Goal: Transaction & Acquisition: Purchase product/service

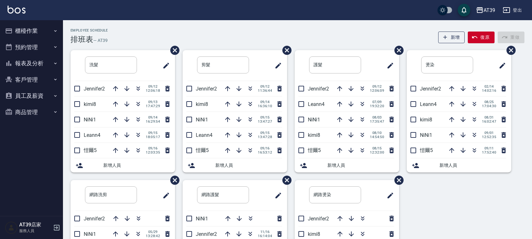
drag, startPoint x: 0, startPoint y: 0, endPoint x: 21, endPoint y: 56, distance: 59.9
click at [21, 56] on button "報表及分析" at bounding box center [32, 63] width 58 height 16
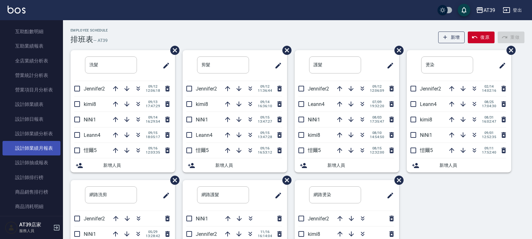
scroll to position [142, 0]
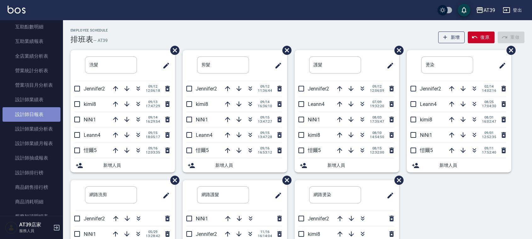
click at [34, 119] on link "設計師日報表" at bounding box center [32, 114] width 58 height 14
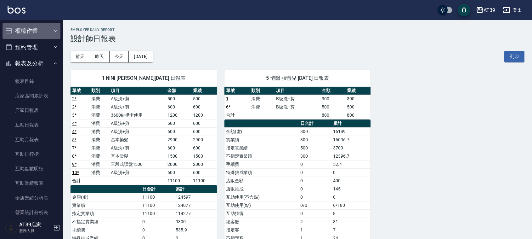
click at [35, 26] on button "櫃檯作業" at bounding box center [32, 31] width 58 height 16
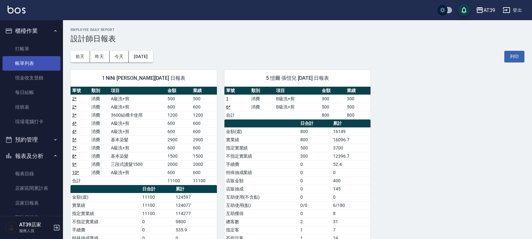
click at [32, 56] on link "帳單列表" at bounding box center [32, 63] width 58 height 14
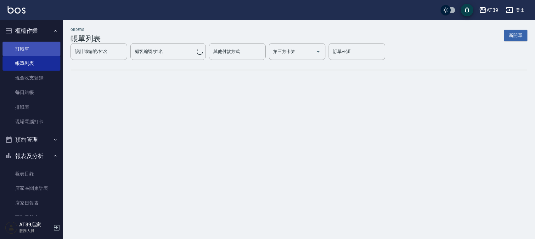
click at [36, 48] on link "打帳單" at bounding box center [32, 49] width 58 height 14
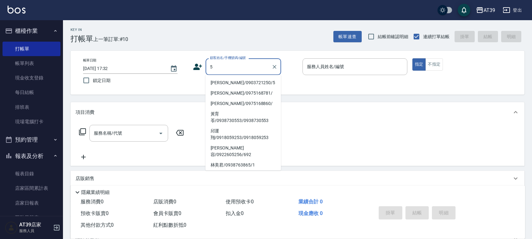
type input "Alan/0903721250/5"
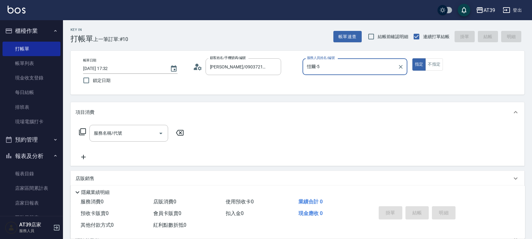
type input "愷爾-5"
click at [412, 58] on button "指定" at bounding box center [419, 64] width 14 height 12
type button "true"
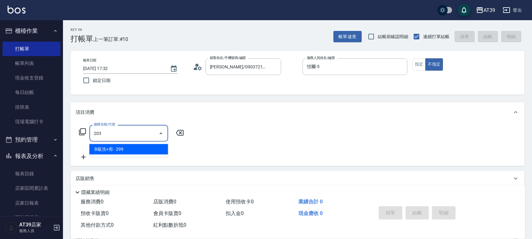
type input "B級洗+剪(203)"
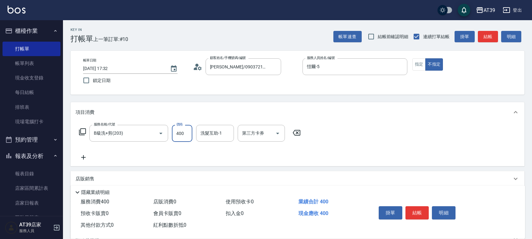
type input "400"
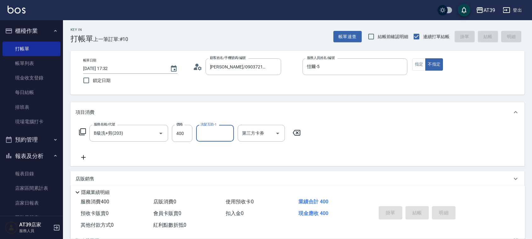
type input "2025/09/16 17:46"
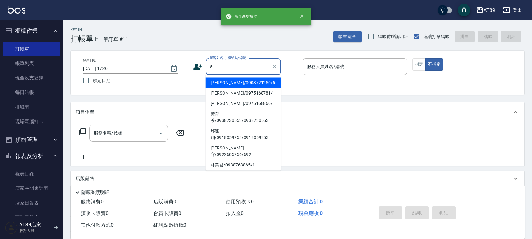
type input "Alan/0903721250/5"
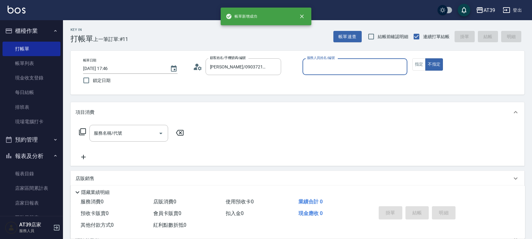
type input "愷爾-5"
click at [425, 58] on button "不指定" at bounding box center [434, 64] width 18 height 12
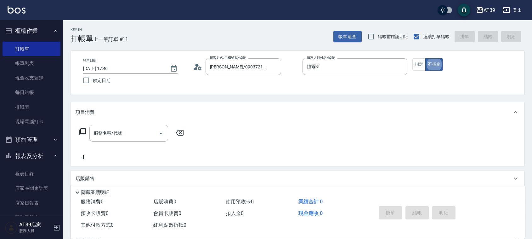
type button "false"
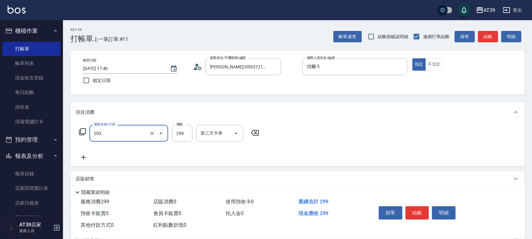
type input "B級洗+剪(203)"
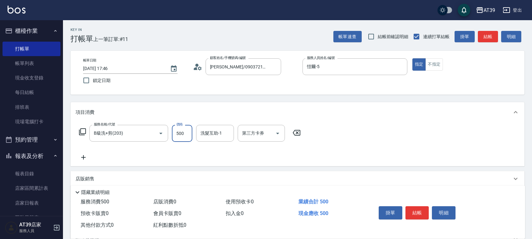
type input "500"
type input "芊芊-27"
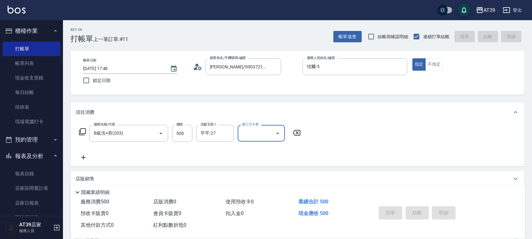
type input "2025/09/16 17:47"
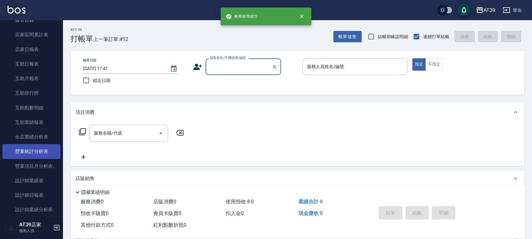
scroll to position [157, 0]
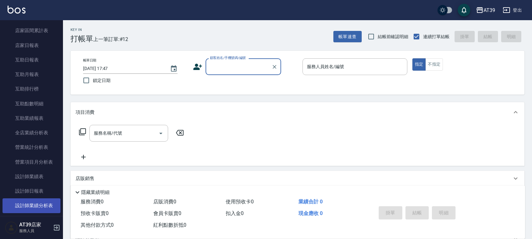
click at [47, 200] on link "設計師業績分析表" at bounding box center [32, 205] width 58 height 14
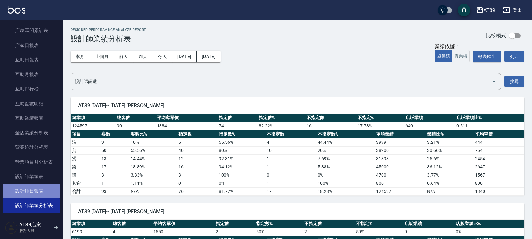
click at [47, 194] on link "設計師日報表" at bounding box center [32, 190] width 58 height 14
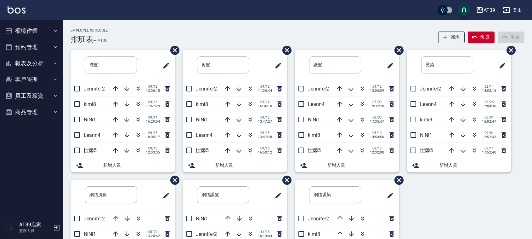
drag, startPoint x: 210, startPoint y: 32, endPoint x: 210, endPoint y: 36, distance: 3.5
click at [210, 36] on div "Employee Schedule 排班表 — AT39 新增 復原 重做" at bounding box center [297, 35] width 454 height 15
drag, startPoint x: 42, startPoint y: 66, endPoint x: 38, endPoint y: 60, distance: 7.1
click at [39, 62] on button "報表及分析" at bounding box center [32, 63] width 58 height 16
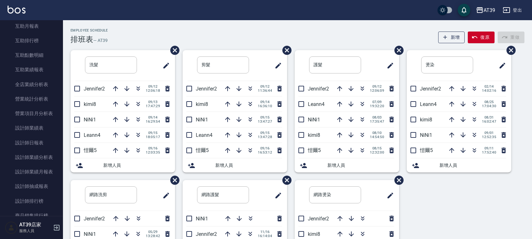
scroll to position [118, 0]
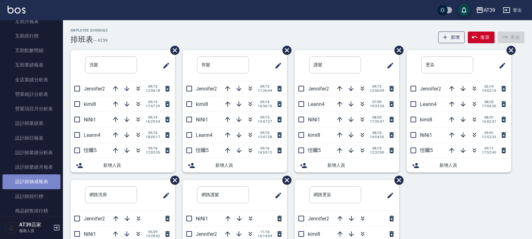
click at [42, 180] on link "設計師抽成報表" at bounding box center [32, 181] width 58 height 14
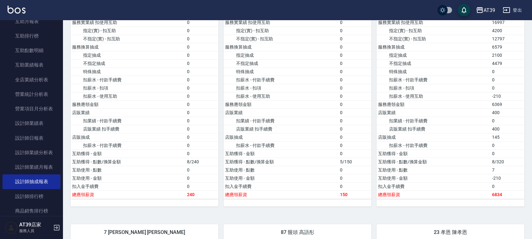
scroll to position [708, 0]
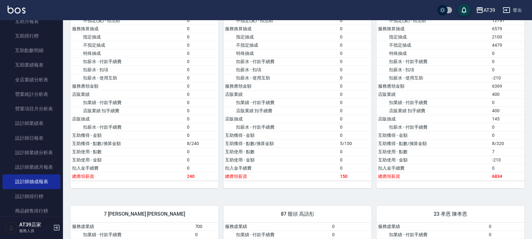
click at [19, 10] on img at bounding box center [17, 10] width 18 height 8
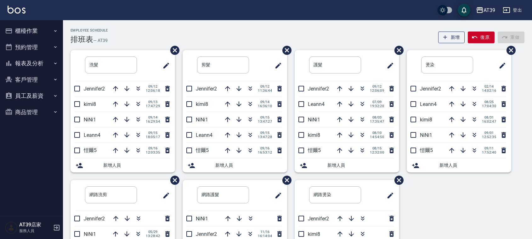
click at [27, 64] on button "報表及分析" at bounding box center [32, 63] width 58 height 16
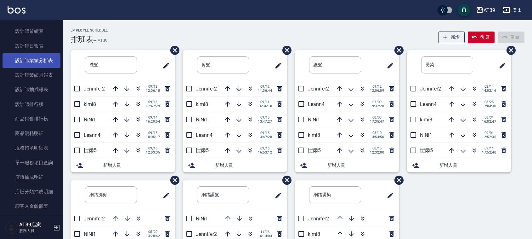
scroll to position [197, 0]
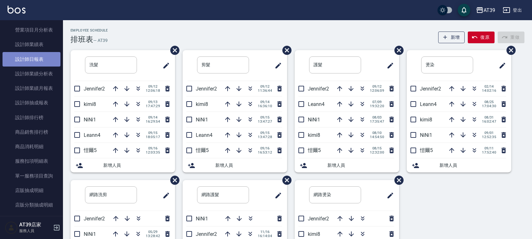
click at [39, 63] on link "設計師日報表" at bounding box center [32, 59] width 58 height 14
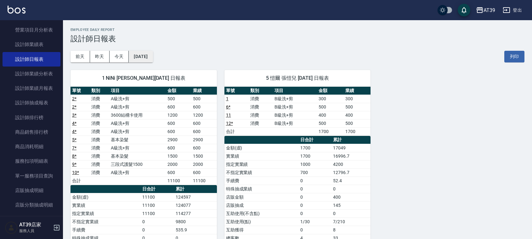
click at [145, 52] on button "[DATE]" at bounding box center [141, 57] width 24 height 12
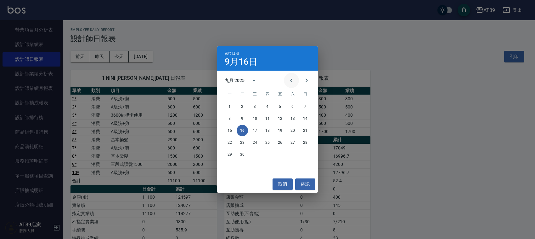
click at [288, 80] on icon "Previous month" at bounding box center [292, 80] width 8 height 8
click at [274, 127] on div "11 12 13 14 15 16 17" at bounding box center [267, 130] width 101 height 11
click at [279, 127] on button "15" at bounding box center [279, 130] width 11 height 11
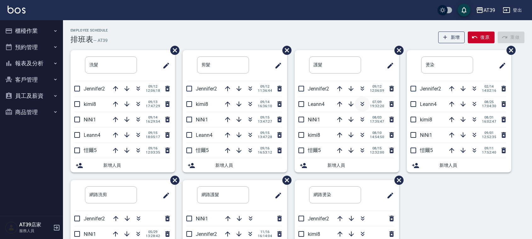
click at [359, 103] on icon "button" at bounding box center [362, 104] width 8 height 8
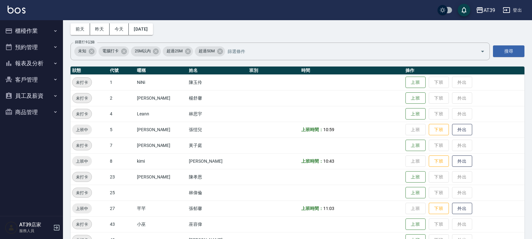
scroll to position [39, 0]
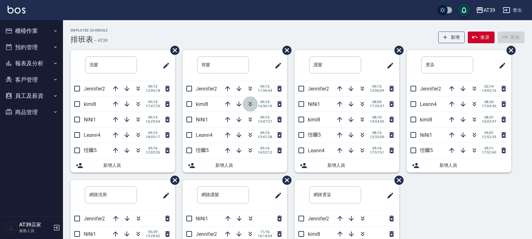
click at [250, 104] on icon "button" at bounding box center [250, 104] width 8 height 8
click at [33, 35] on button "櫃檯作業" at bounding box center [32, 31] width 58 height 16
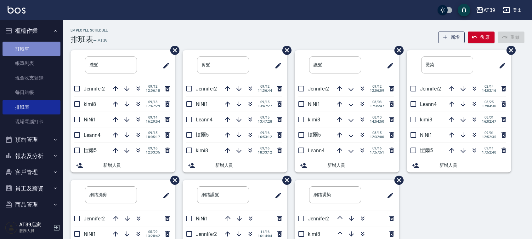
click at [36, 48] on link "打帳單" at bounding box center [32, 49] width 58 height 14
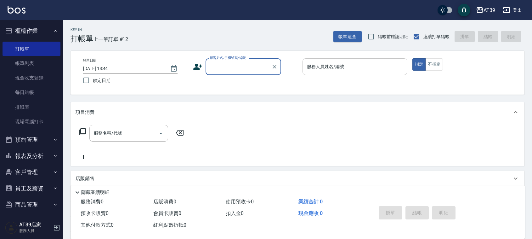
click at [341, 63] on div "服務人員姓名/編號 服務人員姓名/編號" at bounding box center [354, 66] width 105 height 17
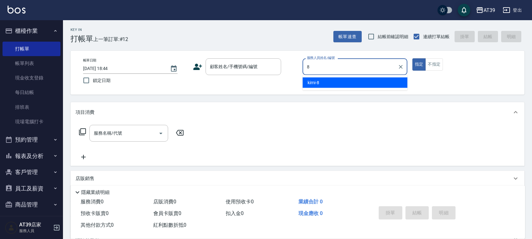
click at [330, 86] on div "kimi -8" at bounding box center [354, 82] width 105 height 10
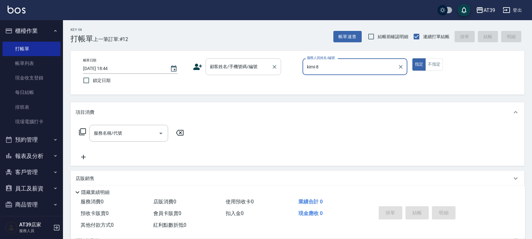
click at [259, 60] on div "顧客姓名/手機號碼/編號" at bounding box center [244, 66] width 76 height 17
type input "kimi-8"
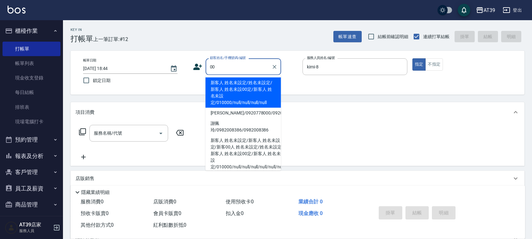
click at [234, 90] on li "新客人 姓名未設定/姓名未設定/新客人 姓名未設00定/新客人 姓名未設定/010000/null/null/null/null" at bounding box center [244, 92] width 76 height 30
type input "新客人 姓名未設定/姓名未設定/新客人 姓名未設00定/新客人 姓名未設定/010000/null/null/null/null"
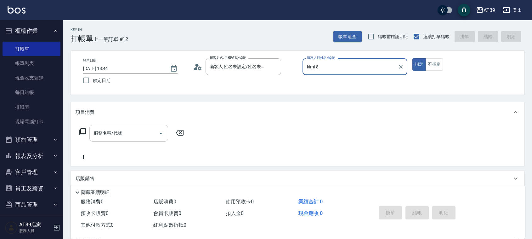
click at [150, 137] on input "服務名稱/代號" at bounding box center [124, 132] width 64 height 11
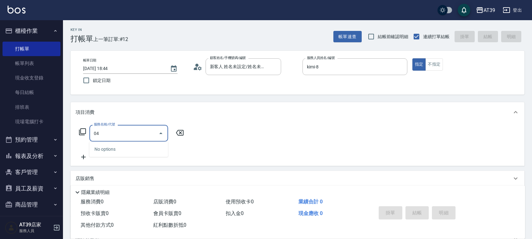
type input "0"
click at [153, 146] on span "A級洗+剪 - 399" at bounding box center [128, 149] width 79 height 10
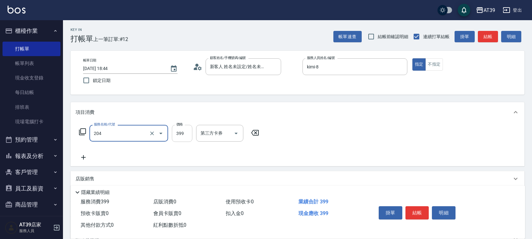
type input "A級洗+剪(204)"
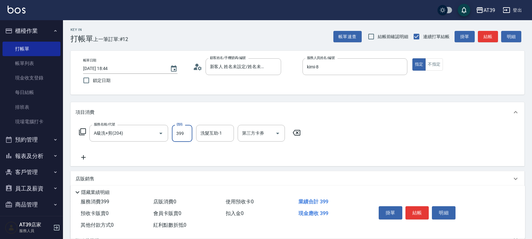
click at [178, 136] on input "399" at bounding box center [182, 133] width 20 height 17
type input "500"
click at [491, 32] on button "結帳" at bounding box center [488, 37] width 20 height 12
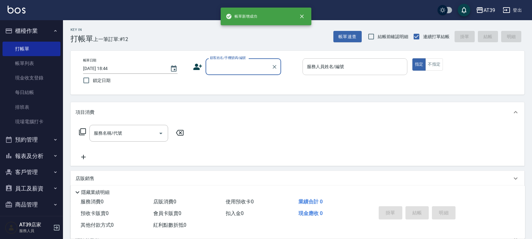
click at [331, 67] on input "服務人員姓名/編號" at bounding box center [354, 66] width 99 height 11
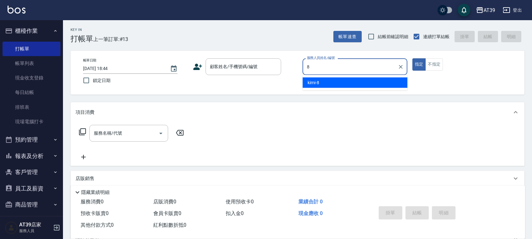
click at [329, 78] on div "kimi -8" at bounding box center [354, 82] width 105 height 10
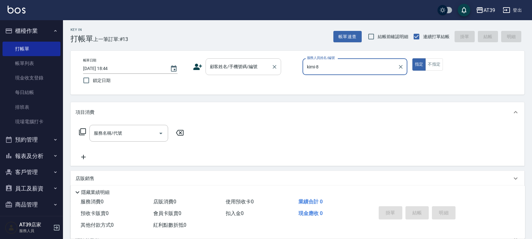
type input "kimi-8"
click at [251, 71] on input "顧客姓名/手機號碼/編號" at bounding box center [238, 66] width 60 height 11
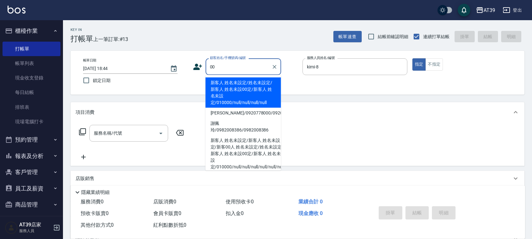
click at [245, 82] on li "新客人 姓名未設定/姓名未設定/新客人 姓名未設00定/新客人 姓名未設定/010000/null/null/null/null" at bounding box center [244, 92] width 76 height 30
type input "新客人 姓名未設定/姓名未設定/新客人 姓名未設00定/新客人 姓名未設定/010000/null/null/null/null"
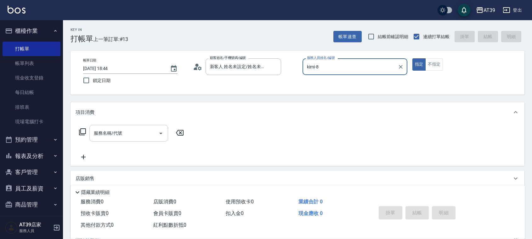
click at [139, 139] on div "服務名稱/代號" at bounding box center [128, 133] width 79 height 17
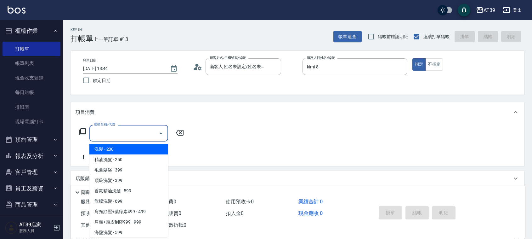
click at [139, 150] on span "洗髮 - 200" at bounding box center [128, 149] width 79 height 10
type input "洗髮(101)"
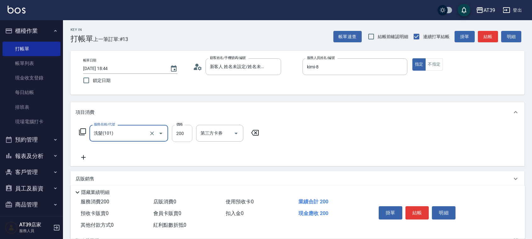
click at [180, 133] on input "200" at bounding box center [182, 133] width 20 height 17
type input "300"
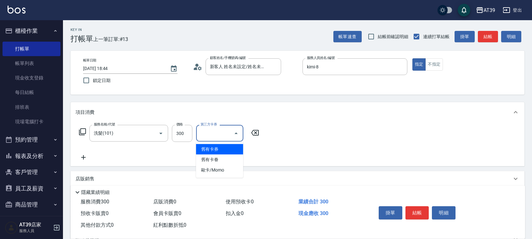
click at [216, 134] on input "第三方卡券" at bounding box center [215, 132] width 32 height 11
click at [174, 156] on div "服務名稱/代號 洗髮(101) 服務名稱/代號 價格 300 價格 第三方卡券 第三方卡券" at bounding box center [169, 143] width 187 height 36
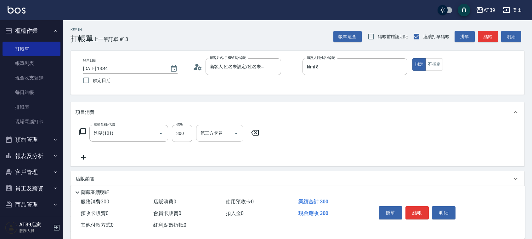
click at [209, 127] on div "第三方卡券 第三方卡券" at bounding box center [219, 133] width 47 height 17
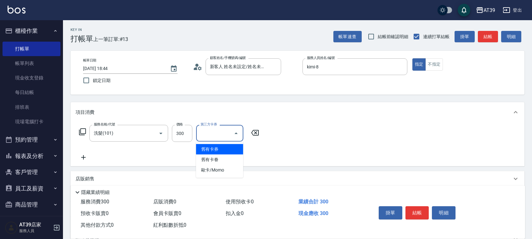
click at [209, 127] on input "第三方卡券" at bounding box center [215, 132] width 32 height 11
click at [257, 133] on icon at bounding box center [255, 133] width 16 height 8
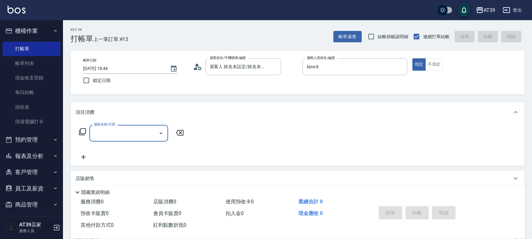
click at [145, 130] on input "服務名稱/代號" at bounding box center [124, 132] width 64 height 11
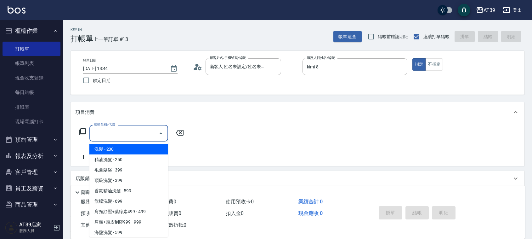
click at [143, 148] on span "洗髮 - 200" at bounding box center [128, 149] width 79 height 10
type input "洗髮(101)"
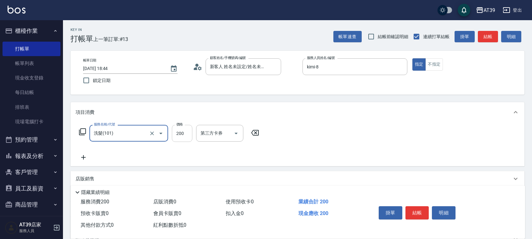
click at [183, 136] on input "200" at bounding box center [182, 133] width 20 height 17
type input "300"
click at [209, 131] on input "洗髮互助-1" at bounding box center [215, 132] width 32 height 11
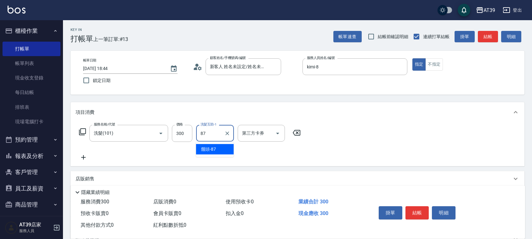
click at [215, 151] on span "饅頭 -87" at bounding box center [208, 149] width 15 height 7
type input "饅頭-87"
click at [485, 41] on button "結帳" at bounding box center [488, 37] width 20 height 12
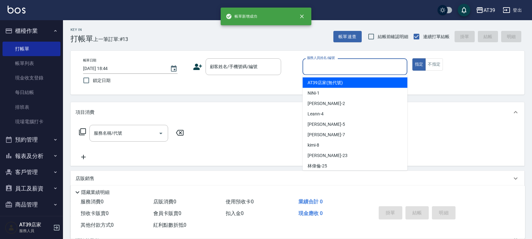
click at [345, 67] on input "服務人員姓名/編號" at bounding box center [354, 66] width 99 height 11
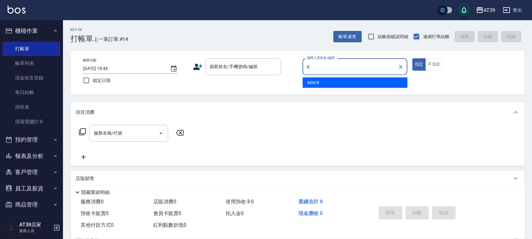
click at [328, 84] on div "kimi -8" at bounding box center [354, 82] width 105 height 10
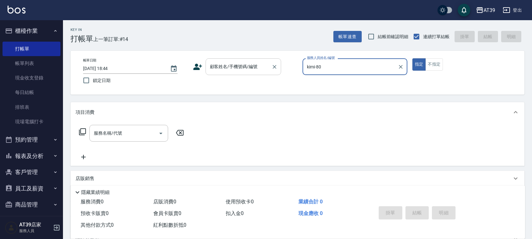
click at [243, 73] on div "顧客姓名/手機號碼/編號" at bounding box center [244, 66] width 76 height 17
type input "kimi-8"
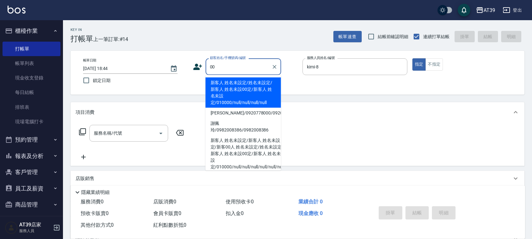
click at [236, 82] on li "新客人 姓名未設定/姓名未設定/新客人 姓名未設00定/新客人 姓名未設定/010000/null/null/null/null" at bounding box center [244, 92] width 76 height 30
type input "新客人 姓名未設定/姓名未設定/新客人 姓名未設00定/新客人 姓名未設定/010000/null/null/null/null"
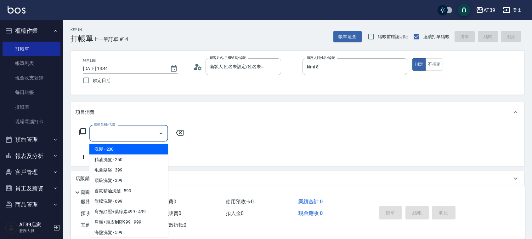
click at [133, 134] on input "服務名稱/代號" at bounding box center [124, 132] width 64 height 11
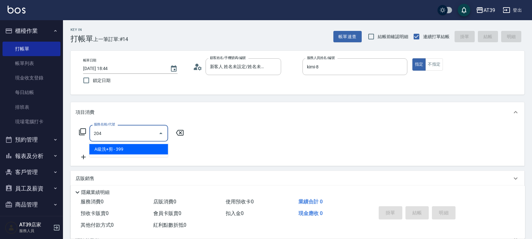
click at [145, 149] on span "A級洗+剪 - 399" at bounding box center [128, 149] width 79 height 10
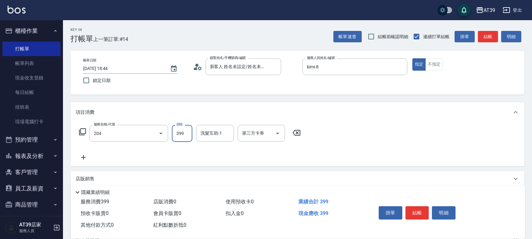
type input "A級洗+剪(204)"
click at [181, 131] on input "399" at bounding box center [182, 133] width 20 height 17
type input "500"
click at [485, 32] on button "結帳" at bounding box center [488, 37] width 20 height 12
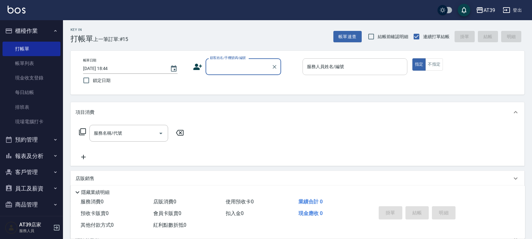
click at [363, 65] on input "服務人員姓名/編號" at bounding box center [354, 66] width 99 height 11
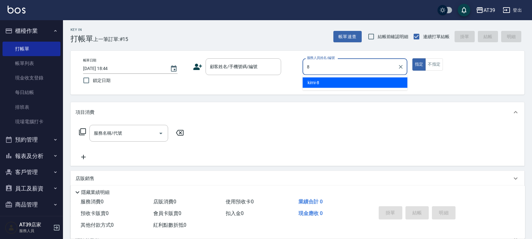
click at [349, 76] on ul "kimi -8" at bounding box center [354, 82] width 105 height 15
click at [330, 81] on div "kimi -8" at bounding box center [354, 82] width 105 height 10
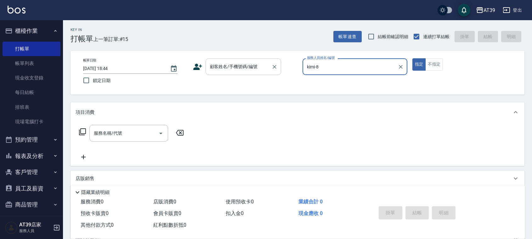
type input "kimi-8"
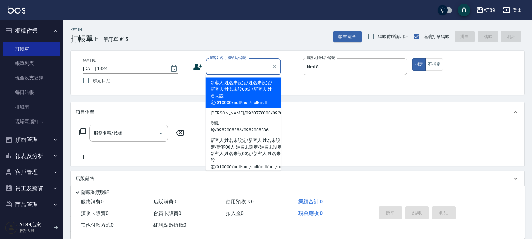
click at [251, 62] on div "顧客姓名/手機號碼/編號 顧客姓名/手機號碼/編號" at bounding box center [244, 66] width 76 height 17
click at [241, 82] on li "新客人 姓名未設定/姓名未設定/新客人 姓名未設00定/新客人 姓名未設定/010000/null/null/null/null" at bounding box center [244, 92] width 76 height 30
type input "新客人 姓名未設定/姓名未設定/新客人 姓名未設00定/新客人 姓名未設定/010000/null/null/null/null"
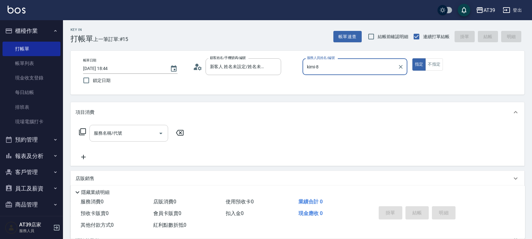
click at [138, 127] on div "服務名稱/代號" at bounding box center [128, 133] width 79 height 17
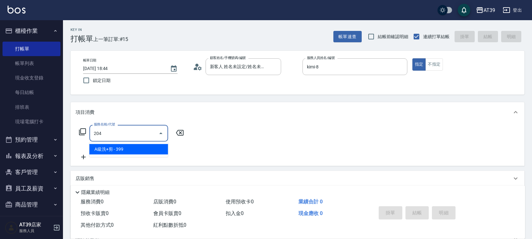
click at [144, 150] on span "A級洗+剪 - 399" at bounding box center [128, 149] width 79 height 10
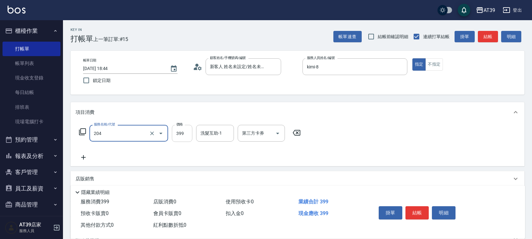
type input "A級洗+剪(204)"
click at [177, 132] on input "399" at bounding box center [182, 133] width 20 height 17
type input "500"
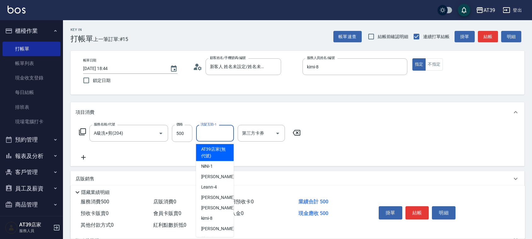
click at [220, 136] on input "洗髮互助-1" at bounding box center [215, 132] width 32 height 11
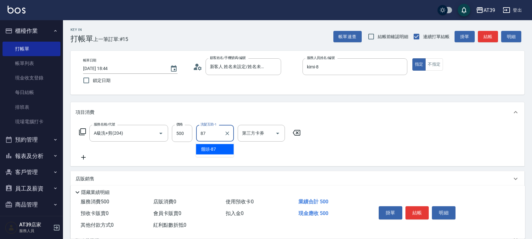
drag, startPoint x: 222, startPoint y: 146, endPoint x: 226, endPoint y: 147, distance: 4.0
click at [222, 146] on div "饅頭 -87" at bounding box center [215, 149] width 38 height 10
type input "饅頭-87"
click at [480, 35] on button "結帳" at bounding box center [488, 37] width 20 height 12
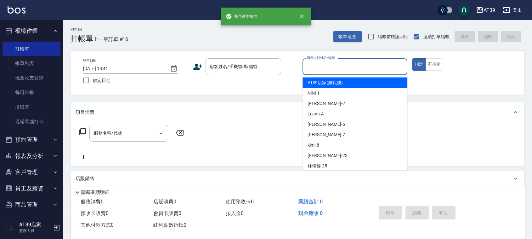
click at [338, 64] on div "服務人員姓名/編號 服務人員姓名/編號" at bounding box center [354, 66] width 105 height 17
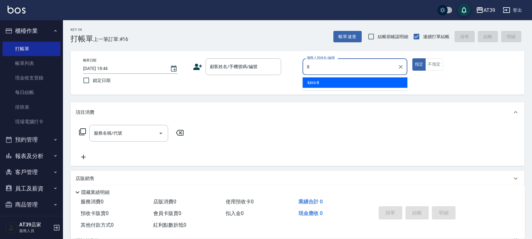
click at [333, 75] on body "AT39 登出 櫃檯作業 打帳單 帳單列表 現金收支登錄 每日結帳 排班表 現場電腦打卡 預約管理 預約管理 單日預約紀錄 單週預約紀錄 報表及分析 報表目錄…" at bounding box center [266, 153] width 532 height 306
click at [328, 83] on div "kimi -8" at bounding box center [354, 82] width 105 height 10
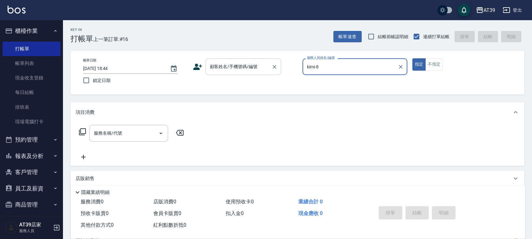
type input "kimi-8"
click at [246, 71] on input "顧客姓名/手機號碼/編號" at bounding box center [238, 66] width 60 height 11
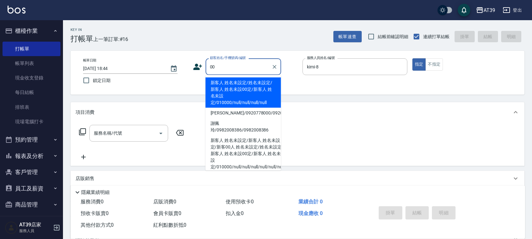
click at [233, 89] on li "新客人 姓名未設定/姓名未設定/新客人 姓名未設00定/新客人 姓名未設定/010000/null/null/null/null" at bounding box center [244, 92] width 76 height 30
type input "新客人 姓名未設定/姓名未設定/新客人 姓名未設00定/新客人 姓名未設定/010000/null/null/null/null"
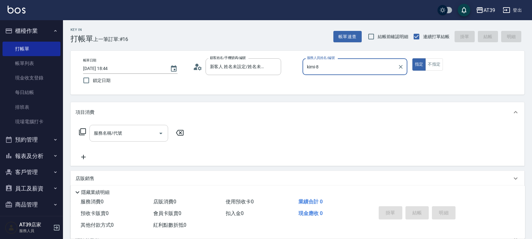
click at [148, 131] on input "服務名稱/代號" at bounding box center [124, 132] width 64 height 11
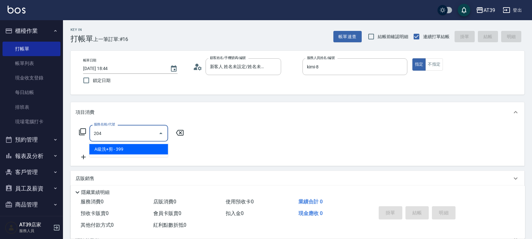
click at [151, 148] on span "A級洗+剪 - 399" at bounding box center [128, 149] width 79 height 10
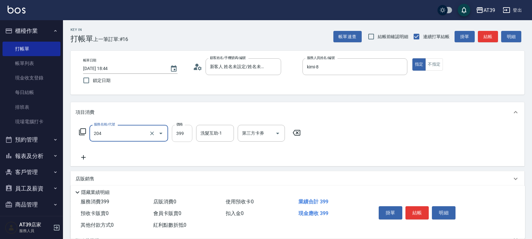
type input "A級洗+剪(204)"
click at [181, 138] on input "399" at bounding box center [182, 133] width 20 height 17
type input "500"
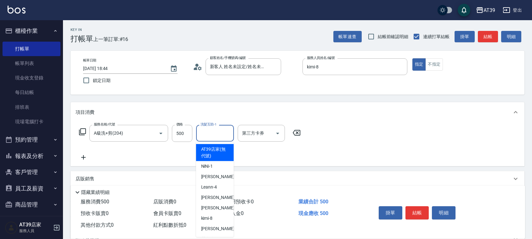
click at [215, 132] on input "洗髮互助-1" at bounding box center [215, 132] width 32 height 11
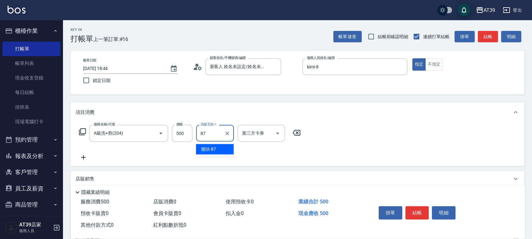
click at [215, 144] on div "饅頭 -87" at bounding box center [215, 149] width 38 height 10
type input "饅頭-87"
click at [483, 34] on button "結帳" at bounding box center [488, 37] width 20 height 12
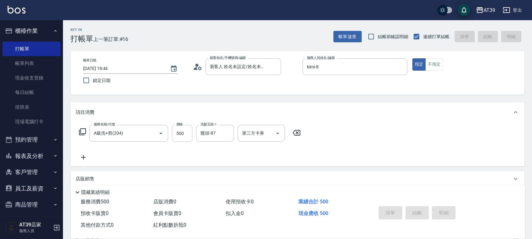
type input "2025/09/16 18:45"
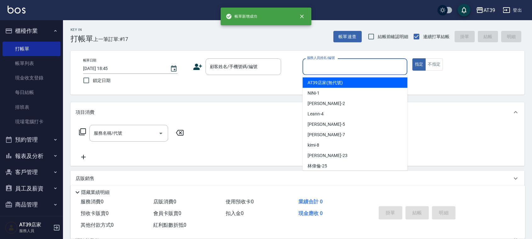
click at [358, 68] on input "服務人員姓名/編號" at bounding box center [354, 66] width 99 height 11
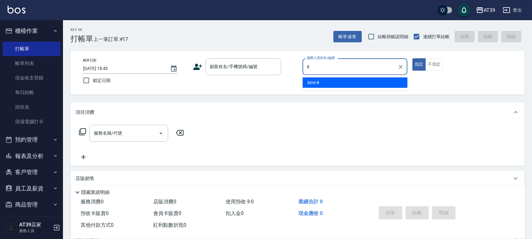
click at [303, 81] on div "kimi -8" at bounding box center [354, 82] width 105 height 10
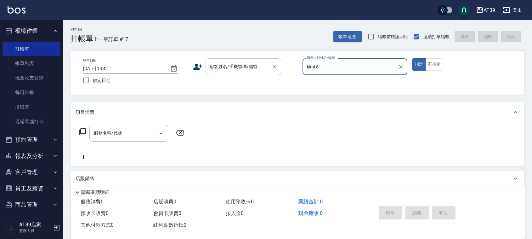
type input "kimi-8"
click at [250, 68] on div "顧客姓名/手機號碼/編號 顧客姓名/手機號碼/編號" at bounding box center [244, 66] width 76 height 17
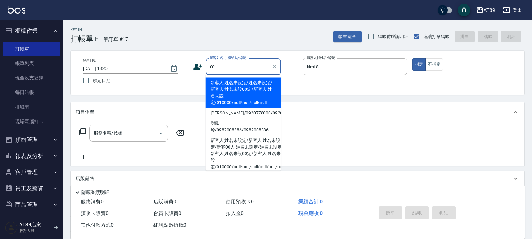
click at [240, 83] on li "新客人 姓名未設定/姓名未設定/新客人 姓名未設00定/新客人 姓名未設定/010000/null/null/null/null" at bounding box center [244, 92] width 76 height 30
type input "新客人 姓名未設定/姓名未設定/新客人 姓名未設00定/新客人 姓名未設定/010000/null/null/null/null"
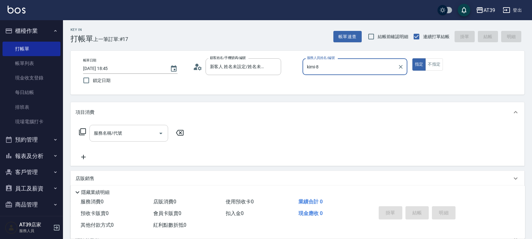
click at [148, 139] on div "服務名稱/代號" at bounding box center [128, 133] width 79 height 17
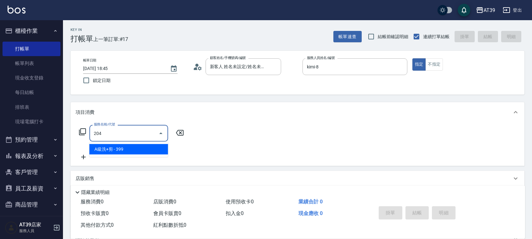
click at [151, 149] on span "A級洗+剪 - 399" at bounding box center [128, 149] width 79 height 10
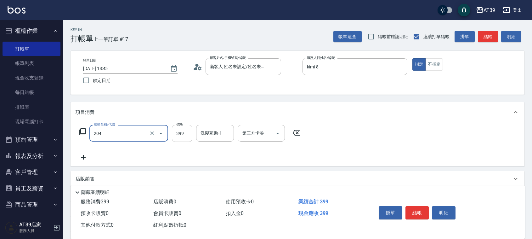
type input "A級洗+剪(204)"
click at [185, 132] on input "399" at bounding box center [182, 133] width 20 height 17
type input "500"
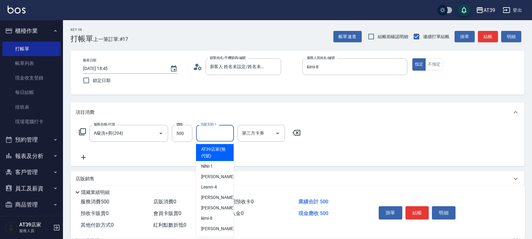
click at [212, 132] on input "洗髮互助-1" at bounding box center [215, 132] width 32 height 11
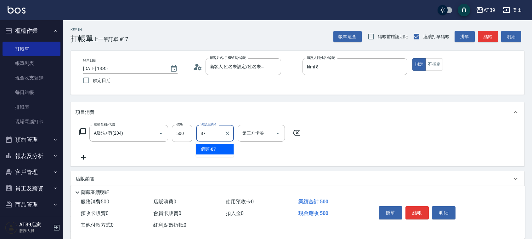
click at [216, 146] on span "饅頭 -87" at bounding box center [208, 149] width 15 height 7
type input "饅頭-87"
click at [489, 35] on button "結帳" at bounding box center [488, 37] width 20 height 12
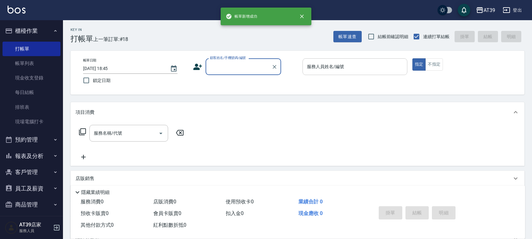
click at [322, 63] on div "服務人員姓名/編號 服務人員姓名/編號" at bounding box center [354, 66] width 105 height 17
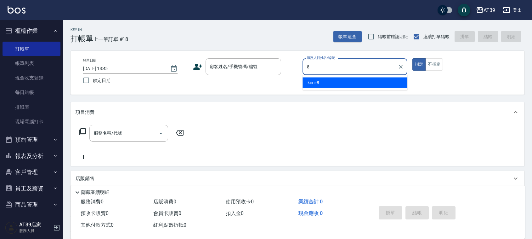
click at [318, 78] on ul "kimi -8" at bounding box center [354, 82] width 105 height 15
click at [310, 81] on span "kimi -8" at bounding box center [313, 82] width 12 height 7
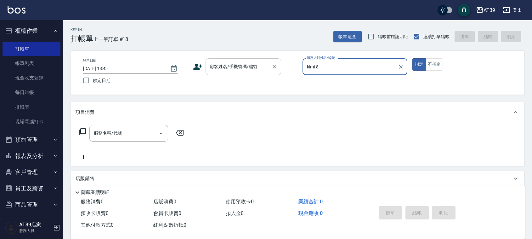
type input "kimi-8"
click at [251, 64] on div "顧客姓名/手機號碼/編號 顧客姓名/手機號碼/編號" at bounding box center [244, 66] width 76 height 17
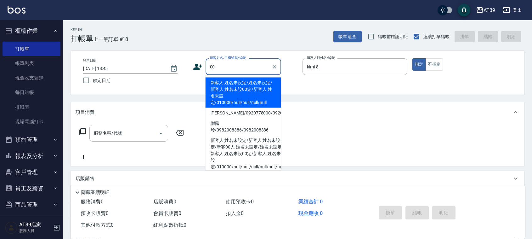
click at [210, 91] on li "新客人 姓名未設定/姓名未設定/新客人 姓名未設00定/新客人 姓名未設定/010000/null/null/null/null" at bounding box center [244, 92] width 76 height 30
type input "新客人 姓名未設定/姓名未設定/新客人 姓名未設00定/新客人 姓名未設定/010000/null/null/null/null"
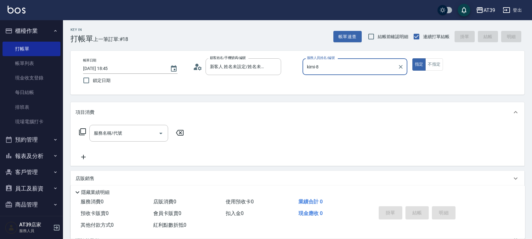
click at [85, 134] on icon at bounding box center [83, 132] width 8 height 8
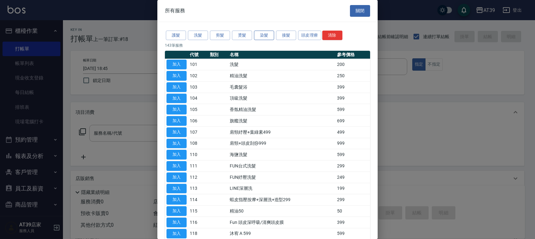
click at [257, 35] on button "染髮" at bounding box center [264, 36] width 20 height 10
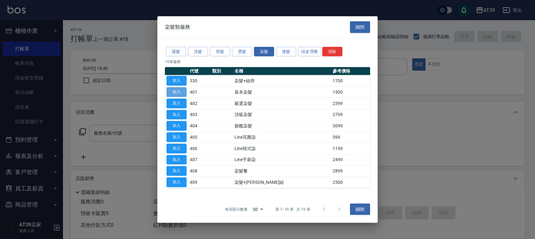
click at [173, 92] on button "加入" at bounding box center [176, 92] width 20 height 10
type input "基本染髮(401)"
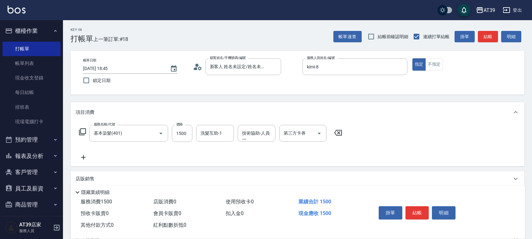
click at [180, 125] on label "價格" at bounding box center [179, 124] width 7 height 5
click at [180, 125] on input "1500" at bounding box center [182, 133] width 20 height 17
click at [181, 130] on input "1500" at bounding box center [182, 133] width 20 height 17
click at [183, 132] on input "1500" at bounding box center [182, 133] width 20 height 17
drag, startPoint x: 186, startPoint y: 132, endPoint x: 172, endPoint y: 139, distance: 15.9
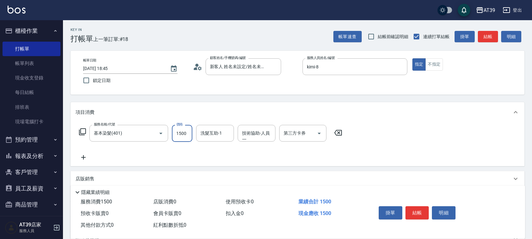
click at [172, 139] on input "1500" at bounding box center [182, 133] width 20 height 17
type input "2500"
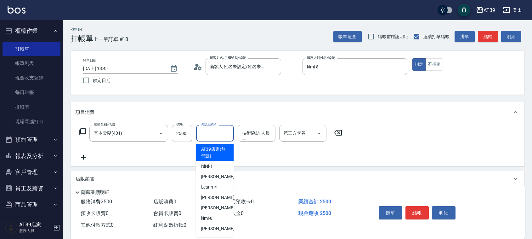
click at [220, 133] on input "洗髮互助-1" at bounding box center [215, 132] width 32 height 11
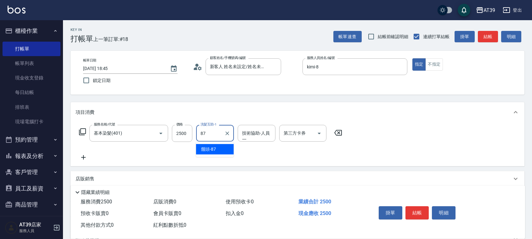
click at [217, 146] on div "饅頭 -87" at bounding box center [215, 149] width 38 height 10
type input "饅頭-87"
click at [490, 31] on button "結帳" at bounding box center [488, 37] width 20 height 12
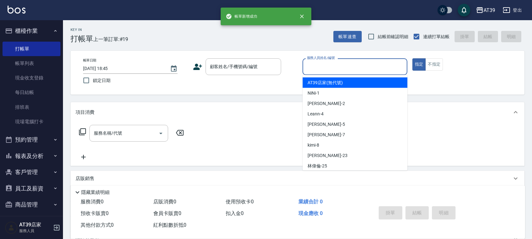
click at [355, 65] on input "服務人員姓名/編號" at bounding box center [354, 66] width 99 height 11
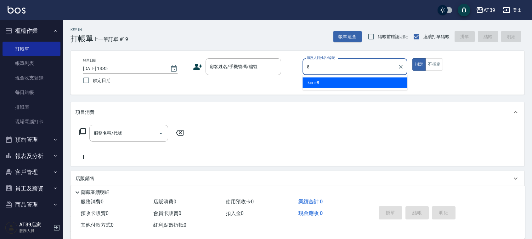
click at [345, 78] on div "kimi -8" at bounding box center [354, 82] width 105 height 10
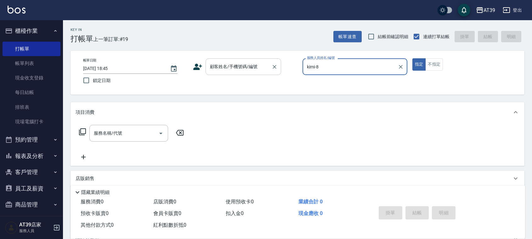
type input "kimi-8"
click at [255, 66] on input "顧客姓名/手機號碼/編號" at bounding box center [238, 66] width 60 height 11
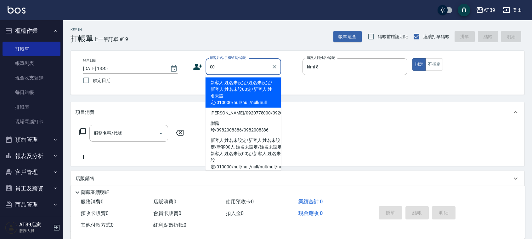
click at [234, 91] on li "新客人 姓名未設定/姓名未設定/新客人 姓名未設00定/新客人 姓名未設定/010000/null/null/null/null" at bounding box center [244, 92] width 76 height 30
type input "新客人 姓名未設定/姓名未設定/新客人 姓名未設00定/新客人 姓名未設定/010000/null/null/null/null"
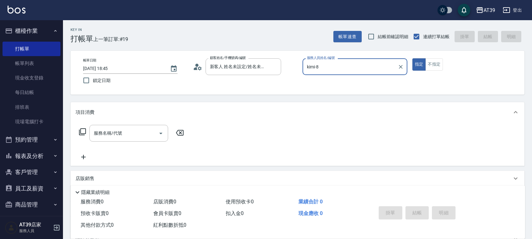
click at [123, 142] on div "服務名稱/代號 服務名稱/代號" at bounding box center [132, 143] width 112 height 36
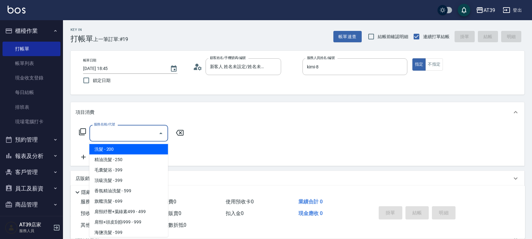
click at [133, 134] on input "服務名稱/代號" at bounding box center [124, 132] width 64 height 11
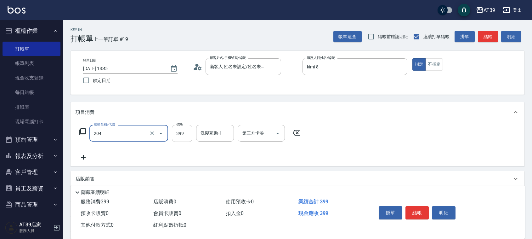
type input "A級洗+剪(204)"
click at [175, 138] on input "399" at bounding box center [182, 133] width 20 height 17
type input "600"
drag, startPoint x: 489, startPoint y: 37, endPoint x: 468, endPoint y: 42, distance: 21.6
click at [489, 37] on button "結帳" at bounding box center [488, 37] width 20 height 12
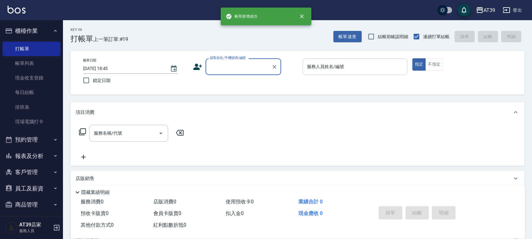
click at [344, 63] on input "服務人員姓名/編號" at bounding box center [354, 66] width 99 height 11
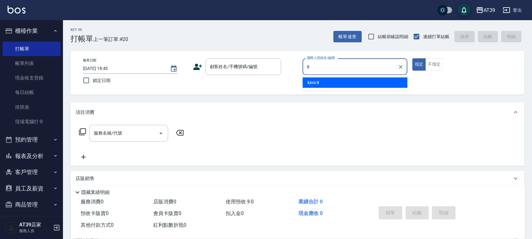
click at [333, 83] on div "kimi -8" at bounding box center [354, 82] width 105 height 10
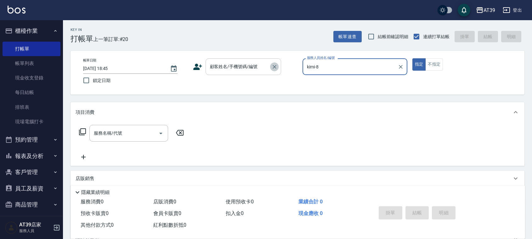
click at [271, 66] on button "Clear" at bounding box center [274, 66] width 9 height 9
type input "kimi-8"
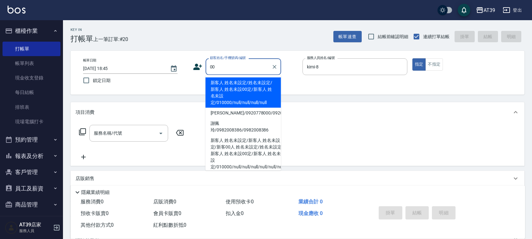
click at [254, 84] on li "新客人 姓名未設定/姓名未設定/新客人 姓名未設00定/新客人 姓名未設定/010000/null/null/null/null" at bounding box center [244, 92] width 76 height 30
type input "新客人 姓名未設定/姓名未設定/新客人 姓名未設00定/新客人 姓名未設定/010000/null/null/null/null"
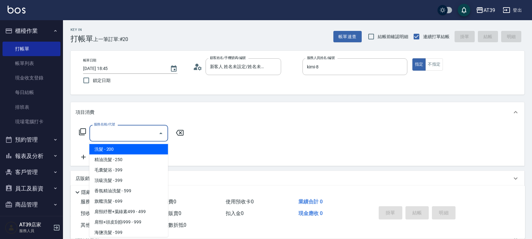
click at [127, 132] on input "服務名稱/代號" at bounding box center [124, 132] width 64 height 11
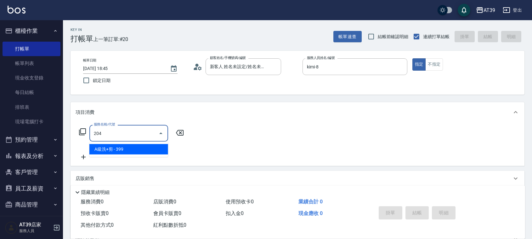
click at [133, 147] on span "A級洗+剪 - 399" at bounding box center [128, 149] width 79 height 10
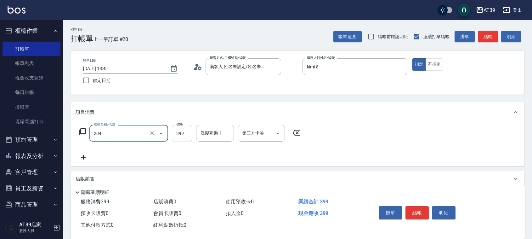
type input "A級洗+剪(204)"
click at [183, 138] on input "399" at bounding box center [182, 133] width 20 height 17
type input "500"
click at [487, 36] on button "結帳" at bounding box center [488, 37] width 20 height 12
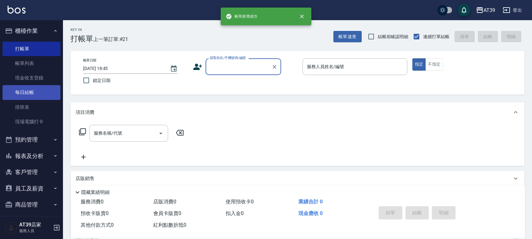
scroll to position [4, 0]
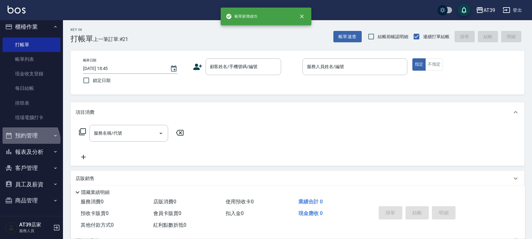
click at [22, 142] on button "預約管理" at bounding box center [32, 135] width 58 height 16
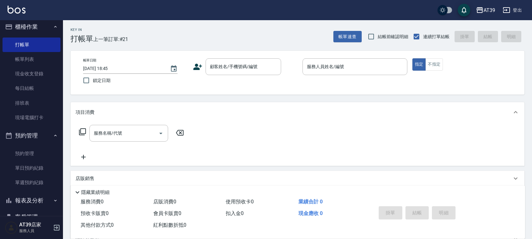
click at [25, 133] on button "預約管理" at bounding box center [32, 135] width 58 height 16
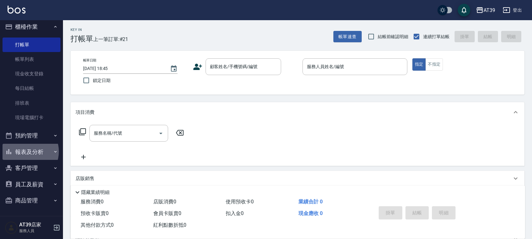
click at [25, 151] on button "報表及分析" at bounding box center [32, 152] width 58 height 16
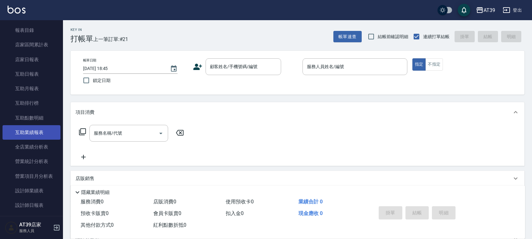
scroll to position [161, 0]
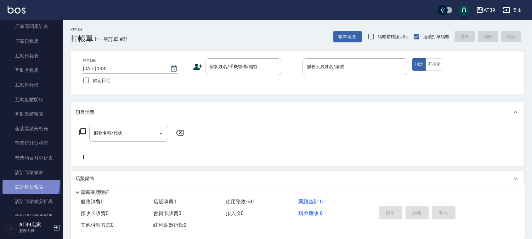
click at [29, 183] on link "設計師日報表" at bounding box center [32, 186] width 58 height 14
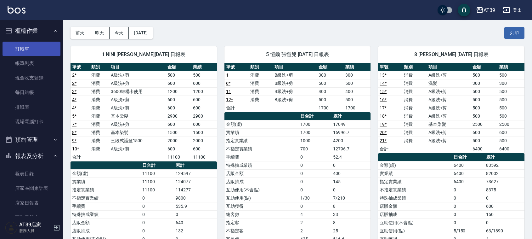
click at [25, 48] on link "打帳單" at bounding box center [32, 49] width 58 height 14
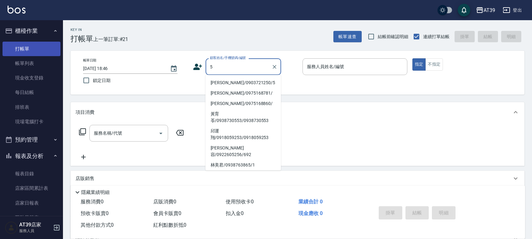
type input "[PERSON_NAME]/0903721250/5"
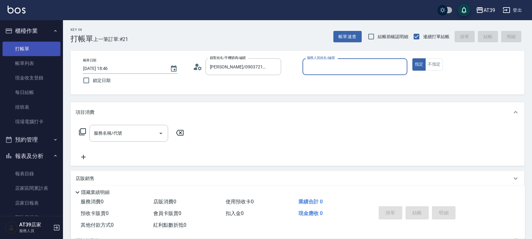
type input "愷爾-5"
click at [412, 58] on button "指定" at bounding box center [419, 64] width 14 height 12
type button "true"
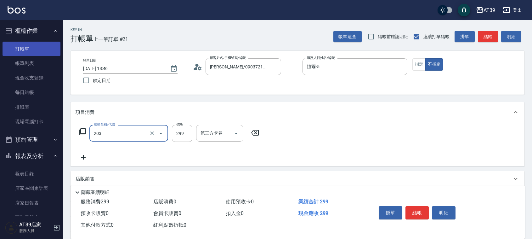
type input "B級洗+剪(203)"
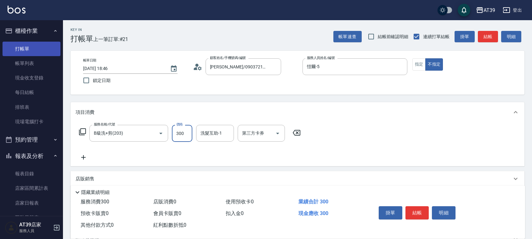
type input "300"
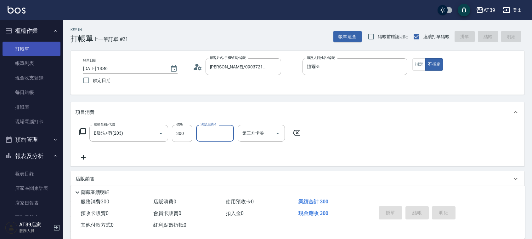
type input "2025/09/16 18:49"
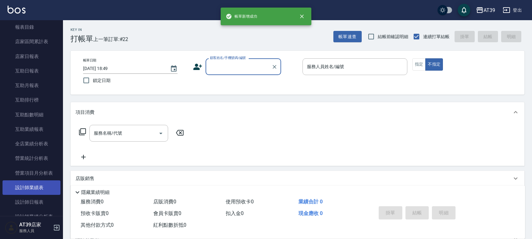
scroll to position [157, 0]
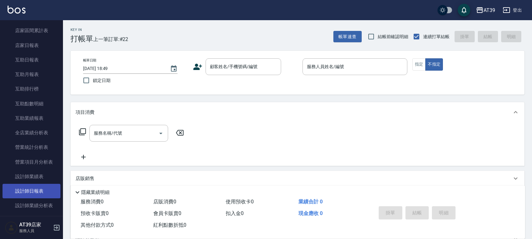
click at [50, 192] on link "設計師日報表" at bounding box center [32, 190] width 58 height 14
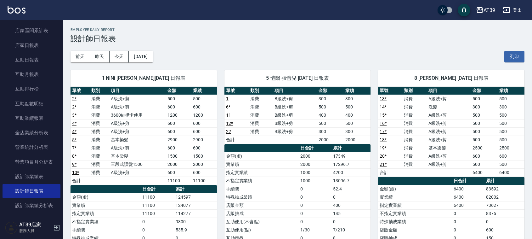
click at [16, 9] on img at bounding box center [17, 10] width 18 height 8
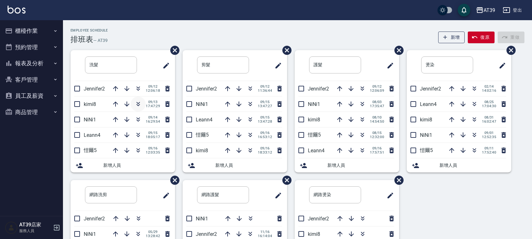
click at [138, 104] on icon "button" at bounding box center [138, 104] width 8 height 8
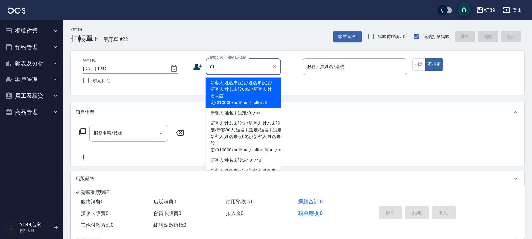
type input "新客人 姓名未設定/姓名未設定/新客人 姓名未設00定/新客人 姓名未設定/010000/null/null/null/null"
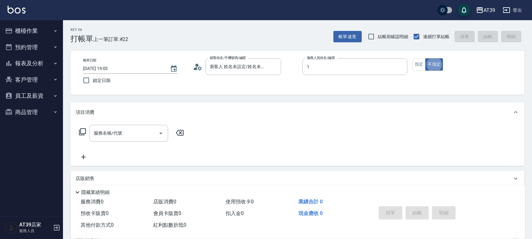
type input "NiNi-1"
type button "false"
type input "新客人 姓名未設定/01/null"
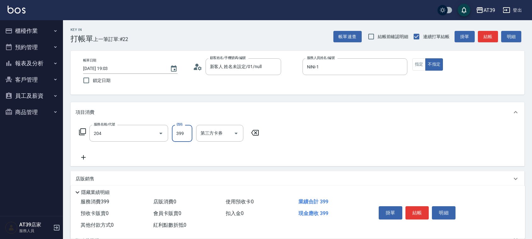
type input "A級洗+剪(204)"
type input "600"
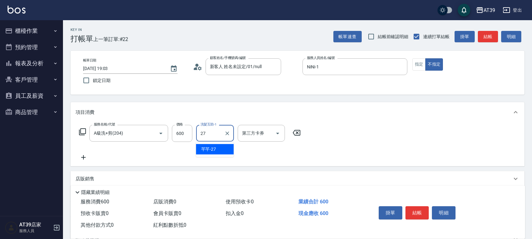
type input "芊芊-27"
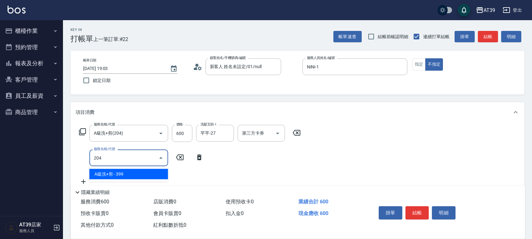
type input "A級洗+剪(204)"
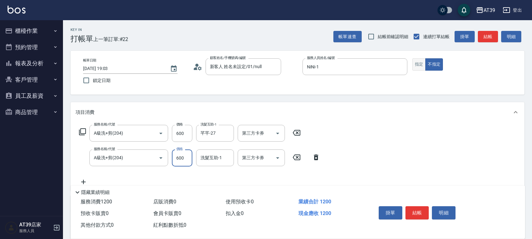
type input "600"
drag, startPoint x: 416, startPoint y: 68, endPoint x: 424, endPoint y: 62, distance: 10.0
click at [416, 68] on button "指定" at bounding box center [419, 64] width 14 height 12
click at [491, 33] on button "結帳" at bounding box center [488, 37] width 20 height 12
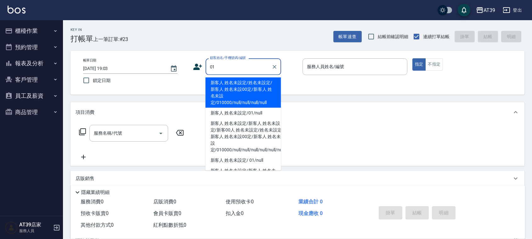
type input "新客人 姓名未設定/姓名未設定/新客人 姓名未設00定/新客人 姓名未設定/010000/null/null/null/null"
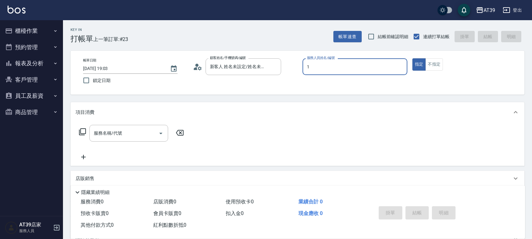
type input "NiNi-1"
type button "true"
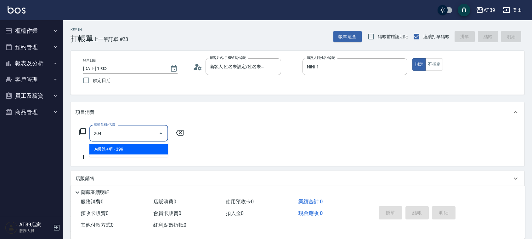
type input "A級洗+剪(204)"
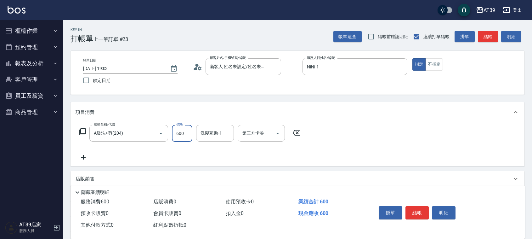
type input "600"
type input "饅頭-87"
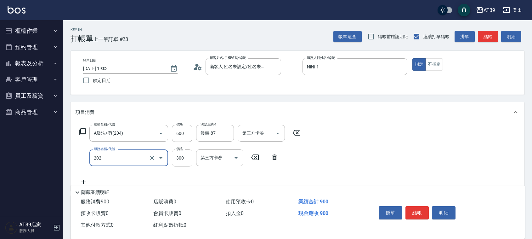
type input "A級單剪(202)"
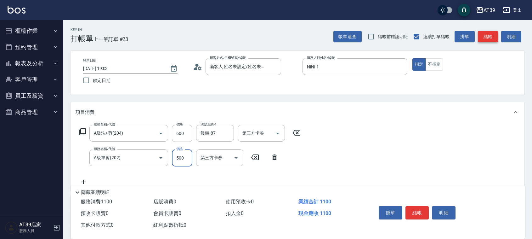
type input "500"
click at [493, 38] on button "結帳" at bounding box center [488, 37] width 20 height 12
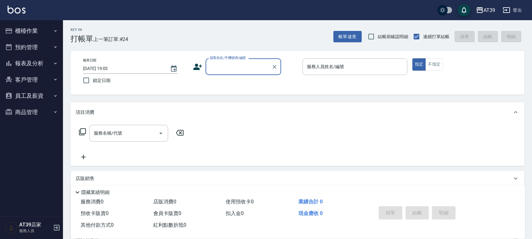
click at [37, 65] on button "報表及分析" at bounding box center [32, 63] width 58 height 16
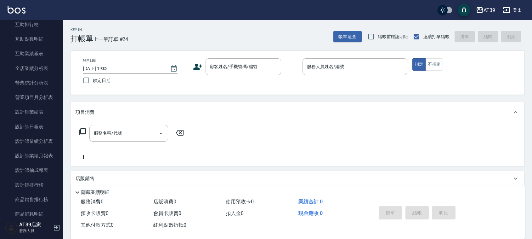
scroll to position [138, 0]
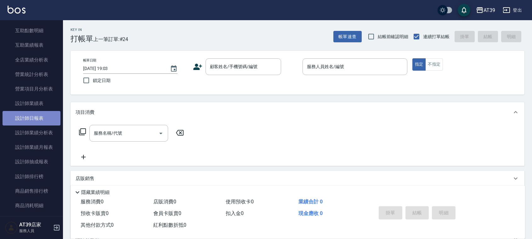
click at [49, 122] on link "設計師日報表" at bounding box center [32, 118] width 58 height 14
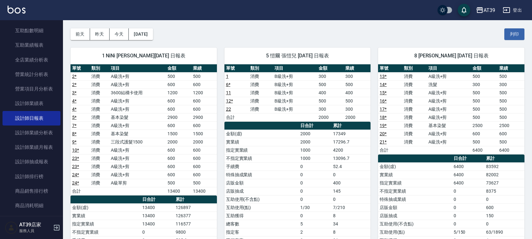
scroll to position [59, 0]
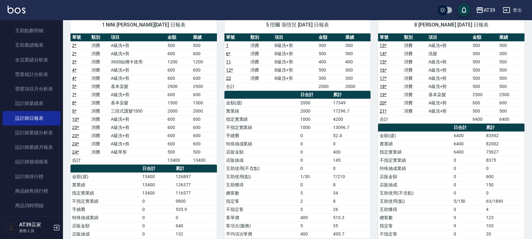
drag, startPoint x: 211, startPoint y: 115, endPoint x: 214, endPoint y: 142, distance: 26.9
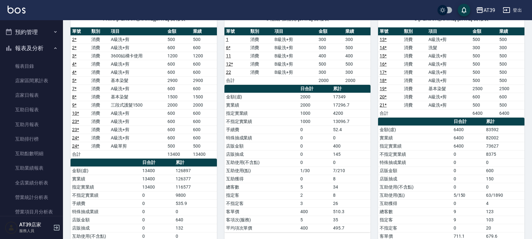
scroll to position [0, 0]
click at [42, 31] on button "櫃檯作業" at bounding box center [32, 31] width 58 height 16
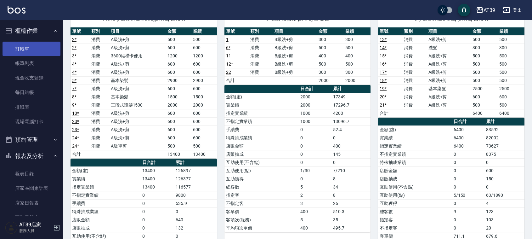
click at [35, 45] on link "打帳單" at bounding box center [32, 49] width 58 height 14
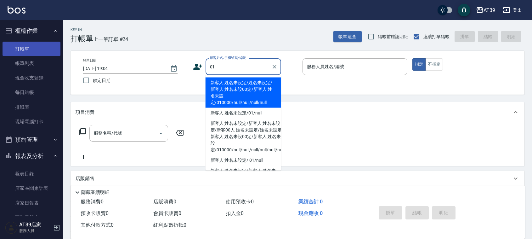
type input "新客人 姓名未設定/姓名未設定/新客人 姓名未設00定/新客人 姓名未設定/010000/null/null/null/null"
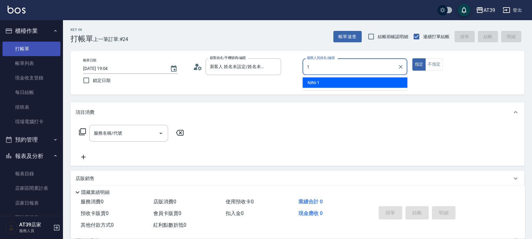
type input "NiNi-1"
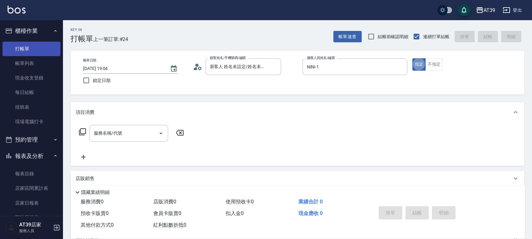
type button "true"
type input "新客人 姓名未設定/01/null"
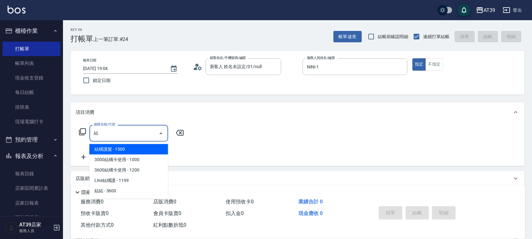
click at [122, 149] on span "結構護髮 - 1500" at bounding box center [128, 149] width 79 height 10
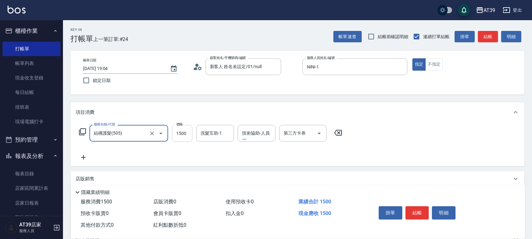
type input "結構護髮(505)"
click at [180, 134] on input "1500" at bounding box center [182, 133] width 20 height 17
type input "1700"
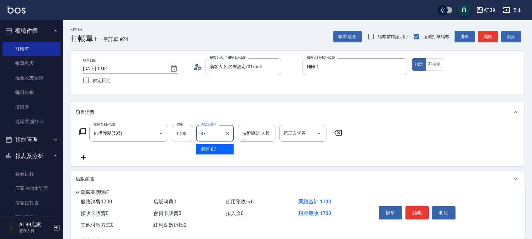
type input "饅頭-87"
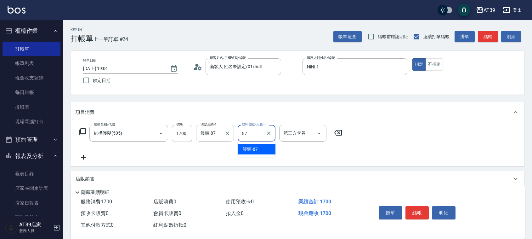
type input "饅頭-87"
click at [482, 41] on button "結帳" at bounding box center [488, 37] width 20 height 12
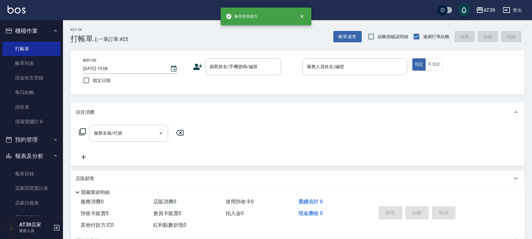
click at [58, 54] on nav "櫃檯作業 打帳單 帳單列表 現金收支登錄 每日結帳 排班表 現場電腦打卡 預約管理 預約管理 單日預約紀錄 單週預約紀錄 報表及分析 報表目錄 店家區間累計表…" at bounding box center [31, 117] width 63 height 195
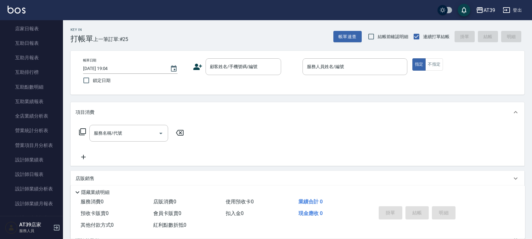
scroll to position [196, 0]
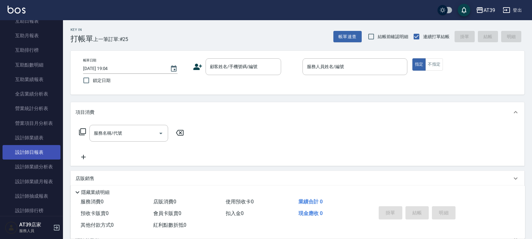
click at [35, 149] on link "設計師日報表" at bounding box center [32, 152] width 58 height 14
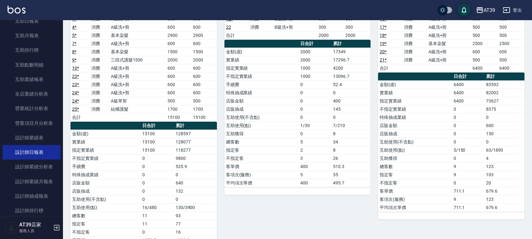
drag, startPoint x: 175, startPoint y: 138, endPoint x: 172, endPoint y: 190, distance: 51.4
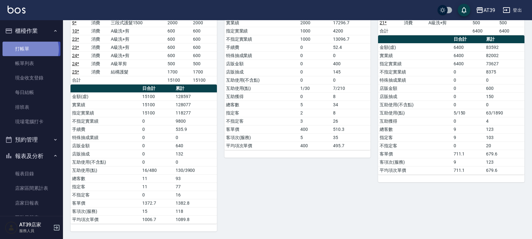
click at [29, 49] on link "打帳單" at bounding box center [32, 49] width 58 height 14
